Goal: Find specific page/section: Find specific page/section

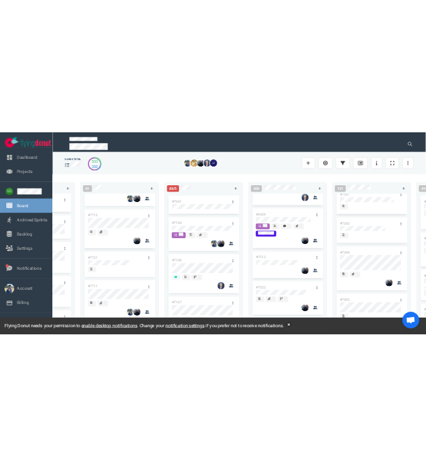
scroll to position [370, 0]
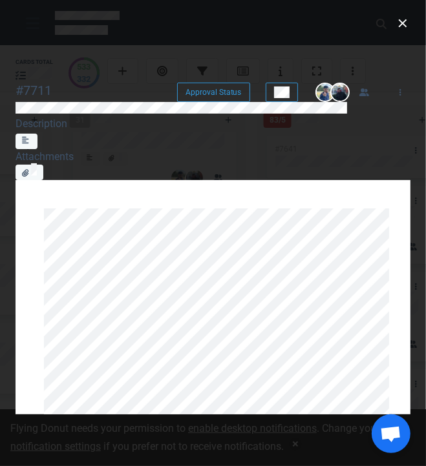
scroll to position [633, 0]
click at [412, 14] on button "close" at bounding box center [402, 23] width 21 height 21
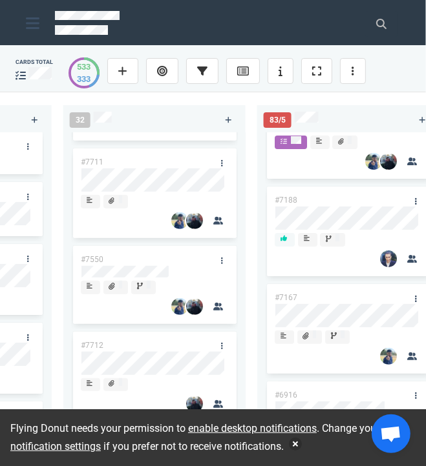
scroll to position [87, 0]
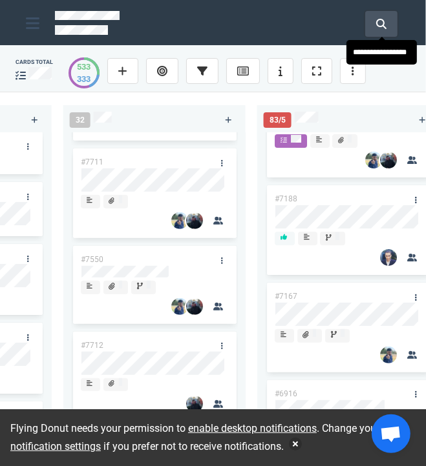
click at [373, 26] on button at bounding box center [381, 24] width 32 height 26
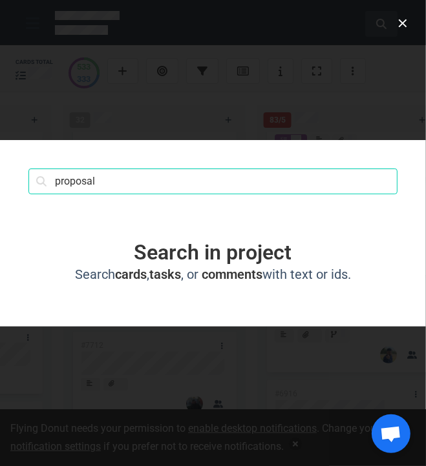
type input "proposal"
click button "Search" at bounding box center [0, 0] width 0 height 0
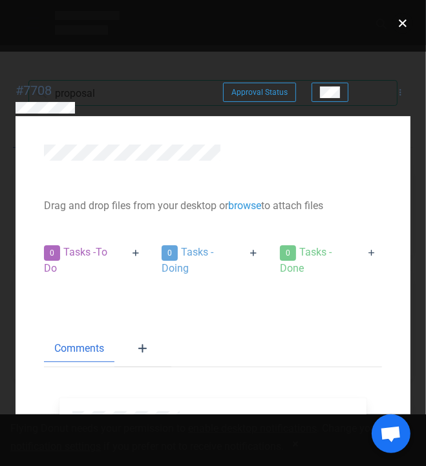
click at [410, 17] on button "close" at bounding box center [402, 23] width 21 height 21
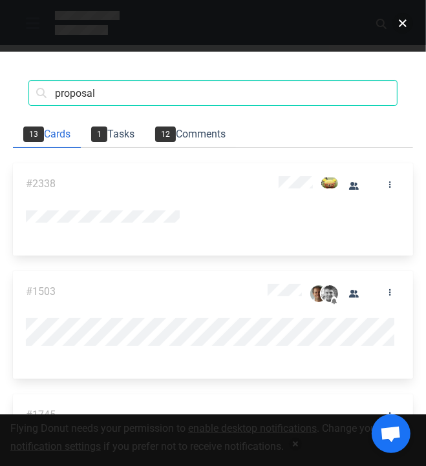
click at [410, 17] on button "close" at bounding box center [402, 23] width 21 height 21
